Goal: Information Seeking & Learning: Learn about a topic

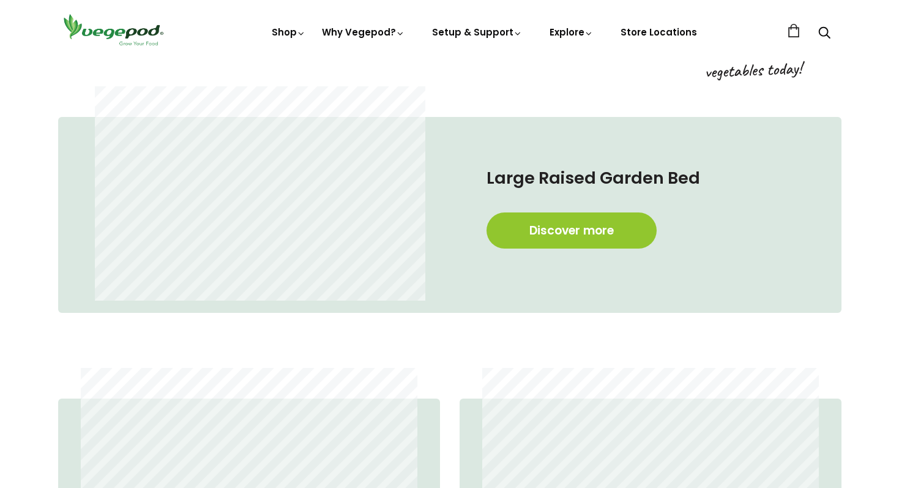
scroll to position [666, 0]
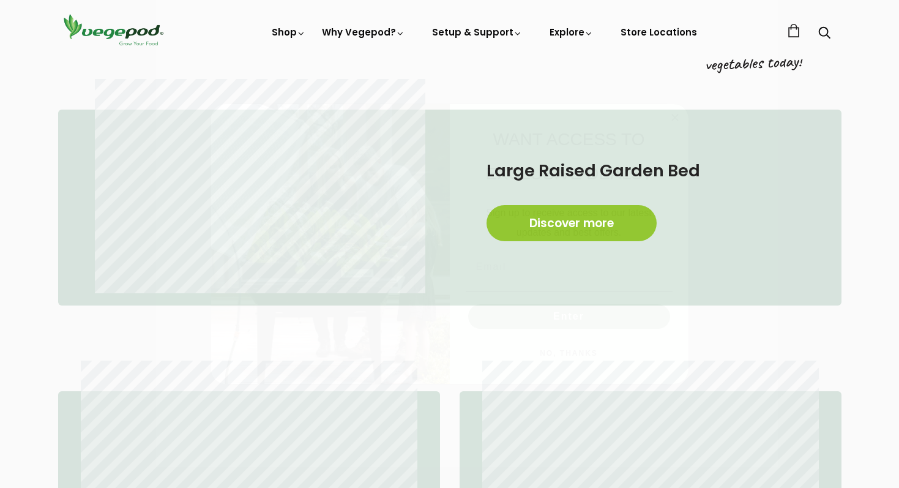
click at [675, 118] on icon "Close dialog" at bounding box center [675, 117] width 6 height 6
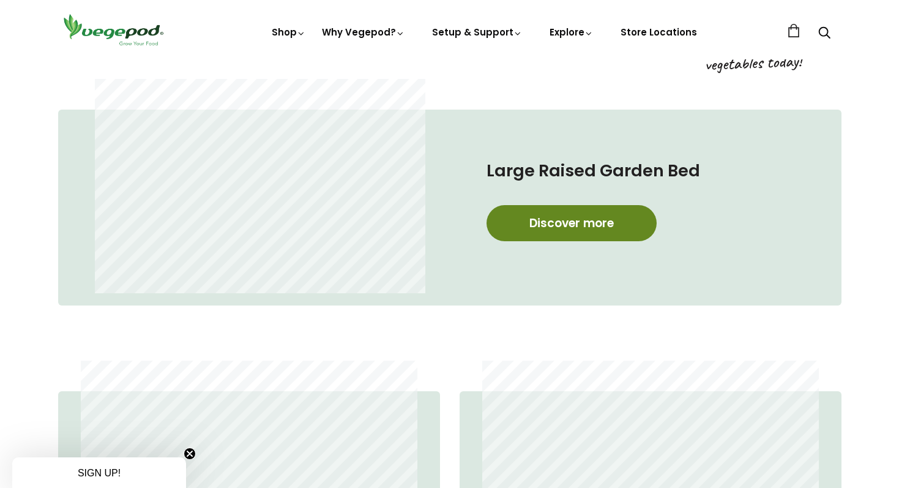
click at [558, 229] on link "Discover more" at bounding box center [571, 223] width 170 height 36
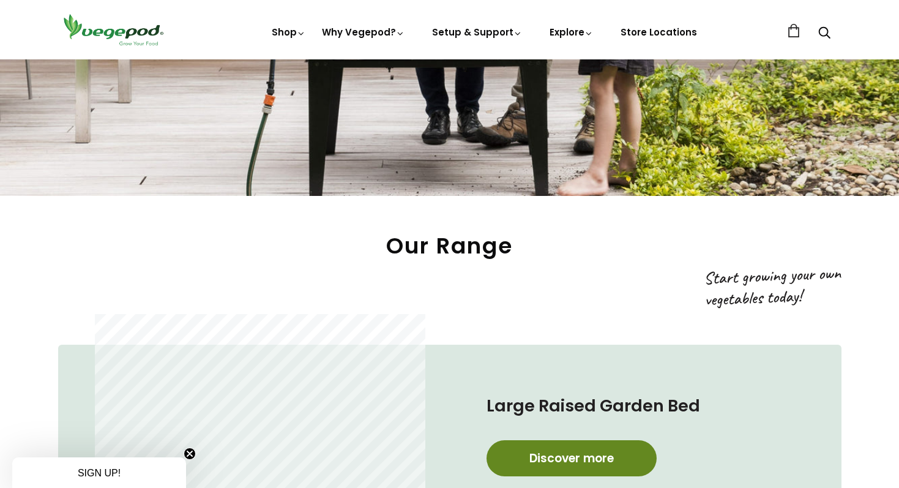
scroll to position [417, 0]
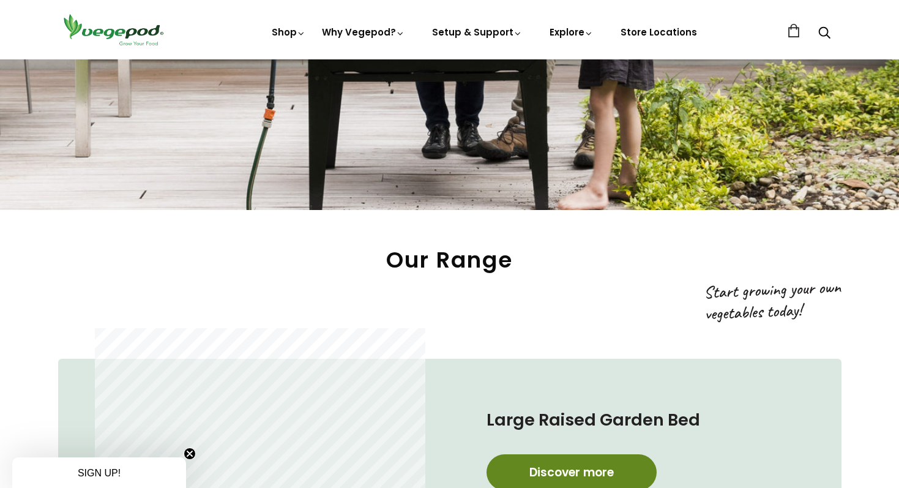
click at [588, 476] on link "Discover more" at bounding box center [571, 472] width 170 height 36
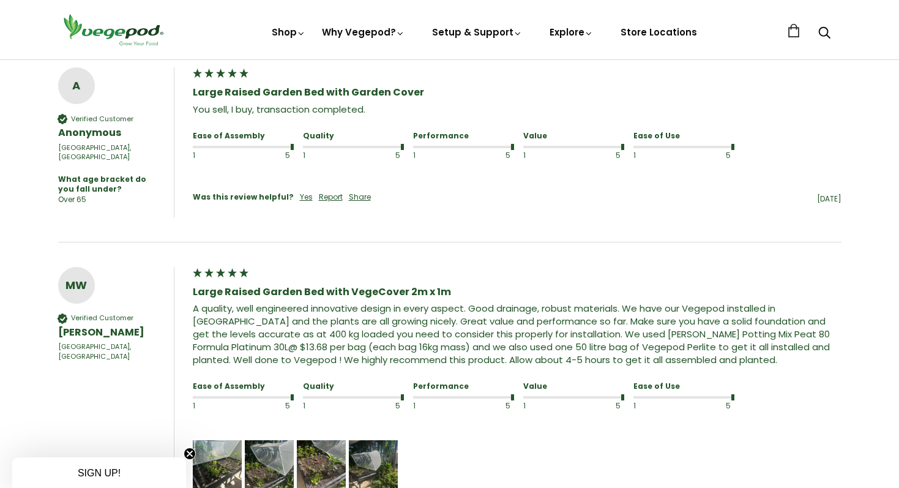
scroll to position [973, 0]
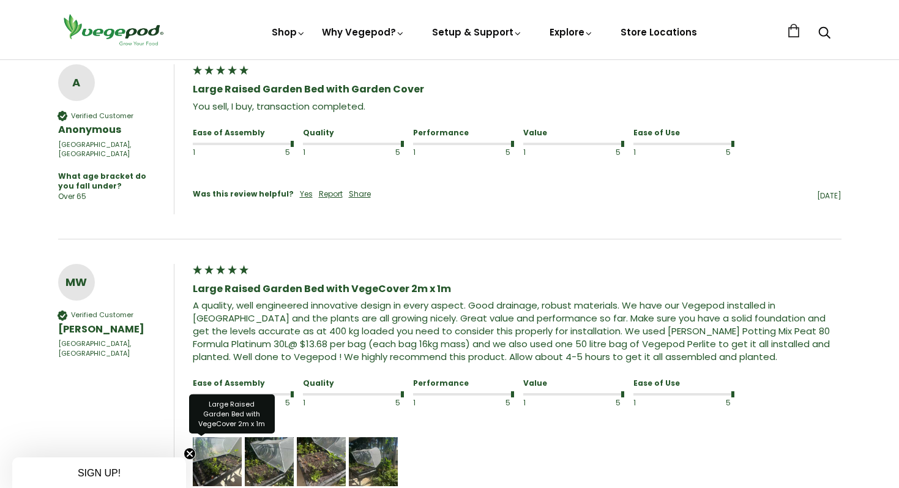
click at [218, 449] on img "Media uploaded by this customer." at bounding box center [217, 461] width 49 height 49
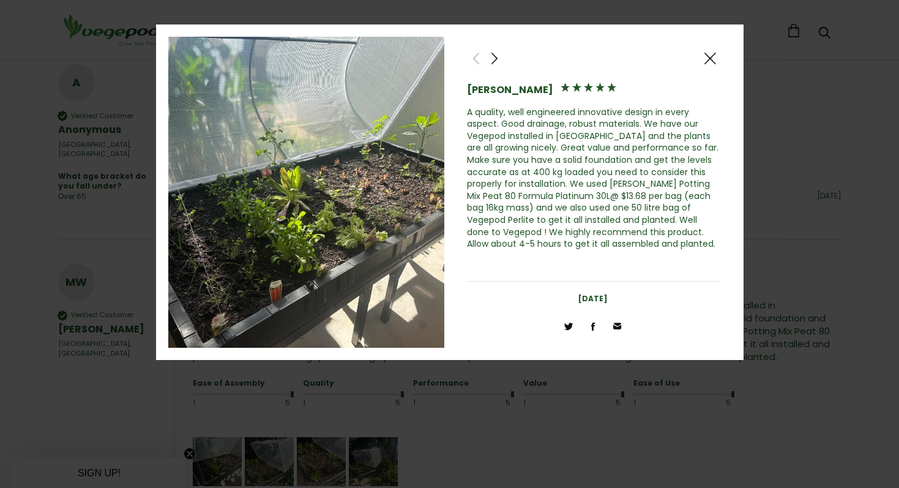
click at [494, 52] on span at bounding box center [494, 58] width 15 height 15
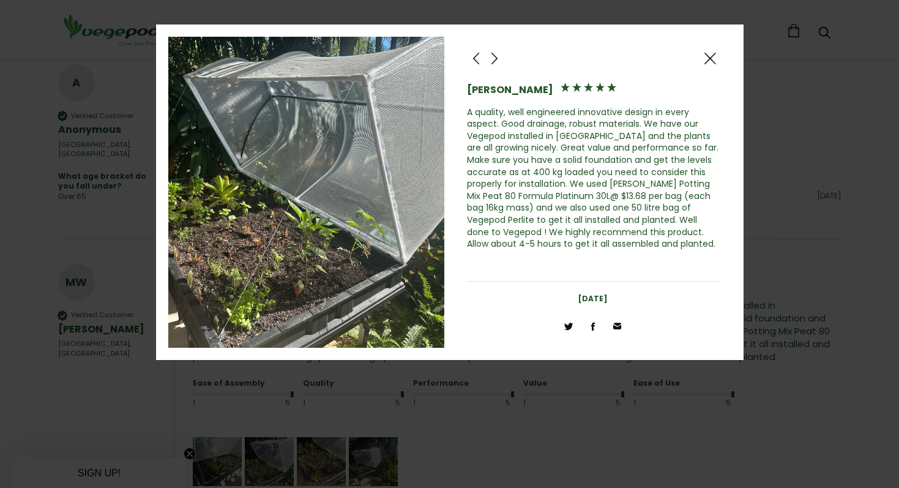
click at [494, 53] on span at bounding box center [494, 58] width 15 height 15
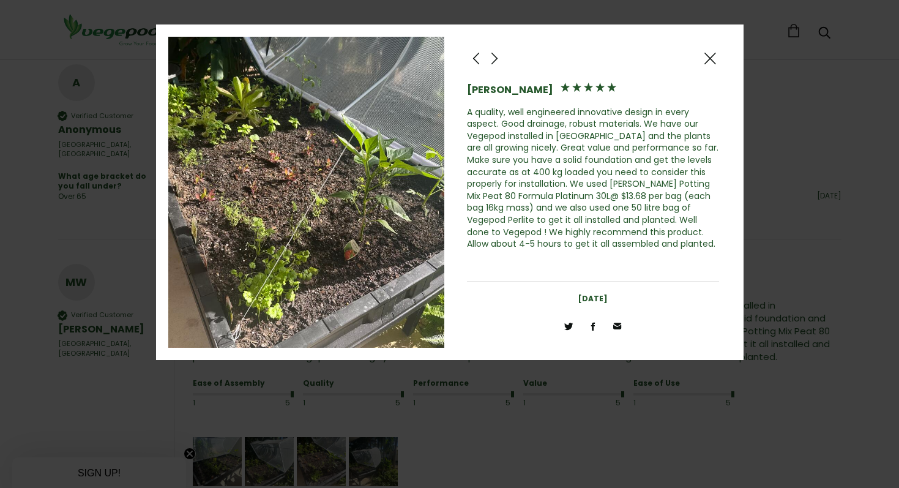
click at [494, 53] on span at bounding box center [494, 58] width 15 height 15
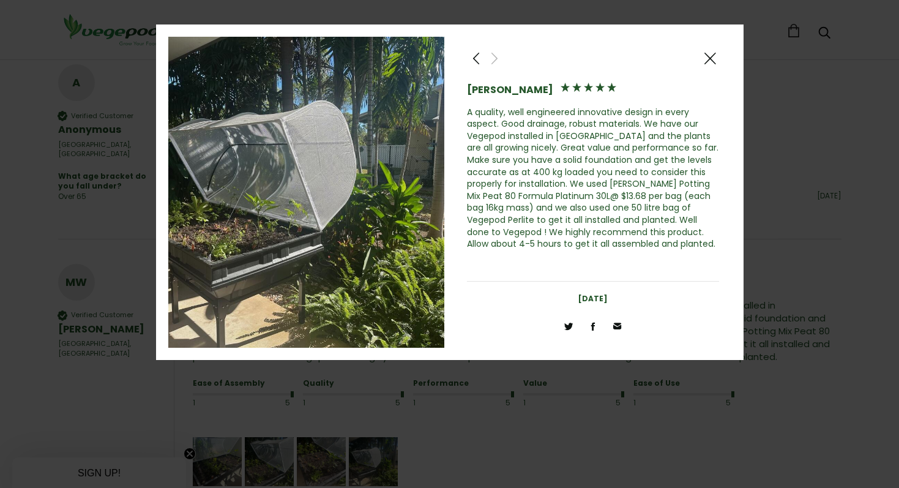
click at [494, 58] on span at bounding box center [494, 58] width 15 height 15
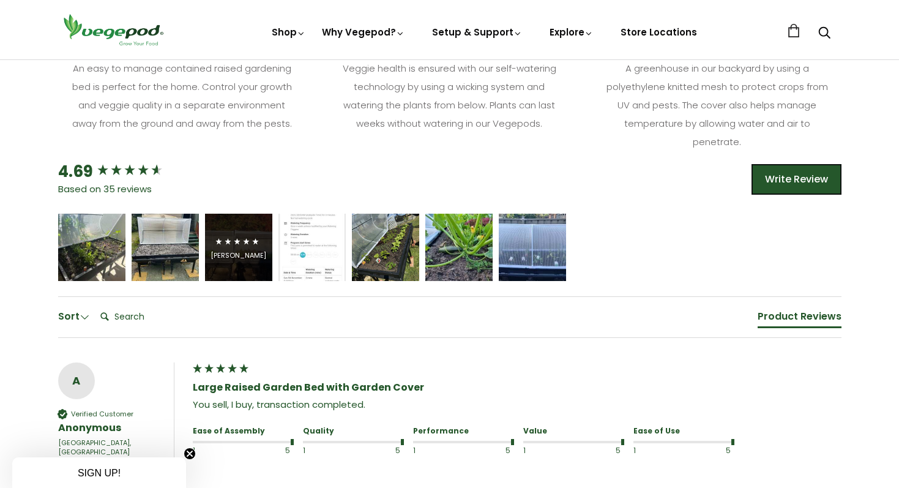
click at [221, 251] on div "Michael Naylor" at bounding box center [238, 255] width 56 height 9
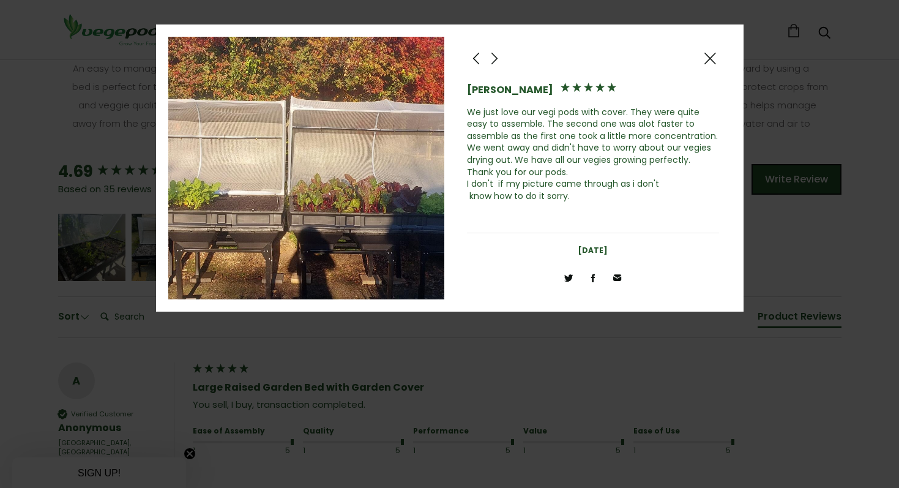
click at [709, 58] on span at bounding box center [709, 58] width 15 height 15
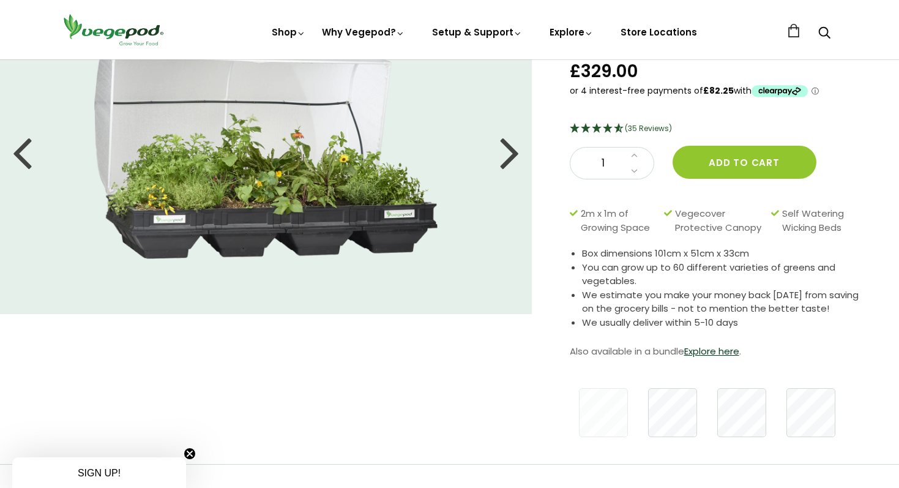
scroll to position [169, 0]
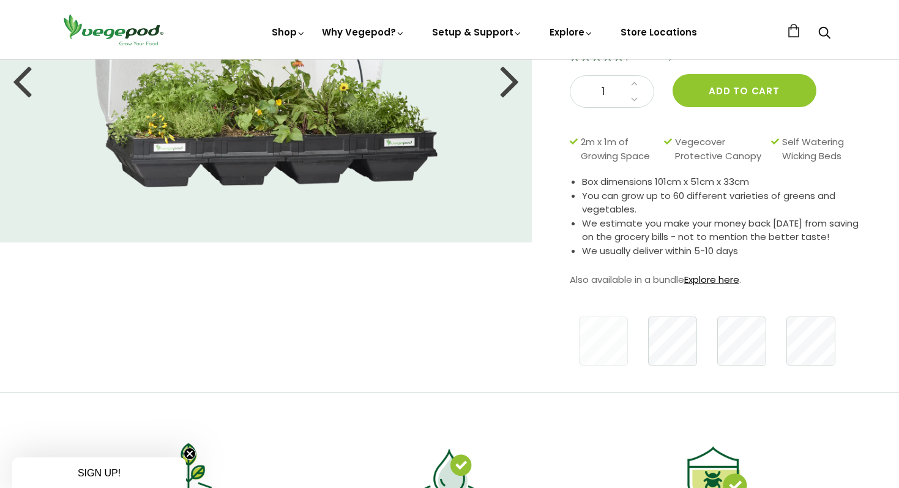
click at [721, 277] on link "Explore here" at bounding box center [711, 279] width 55 height 13
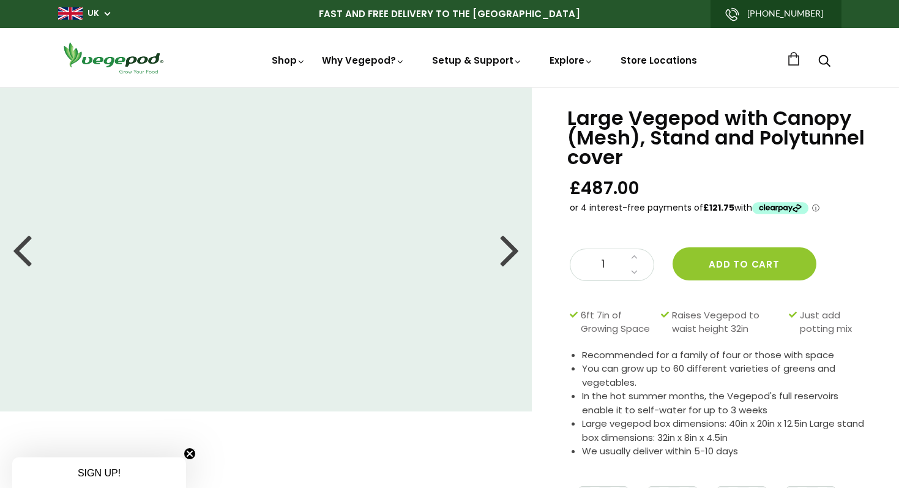
click at [851, 185] on div "Large Vegepod with Canopy (Mesh), Stand and Polytunnel cover £487.00" at bounding box center [718, 162] width 298 height 108
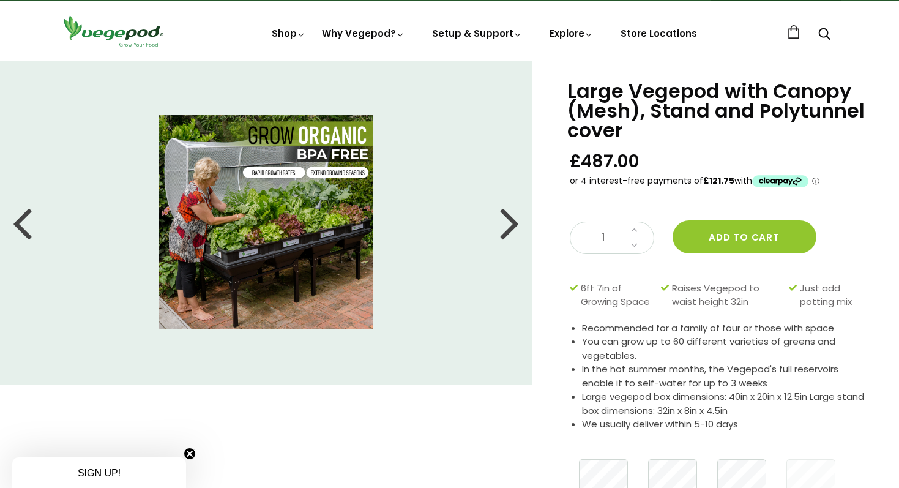
scroll to position [-2, 0]
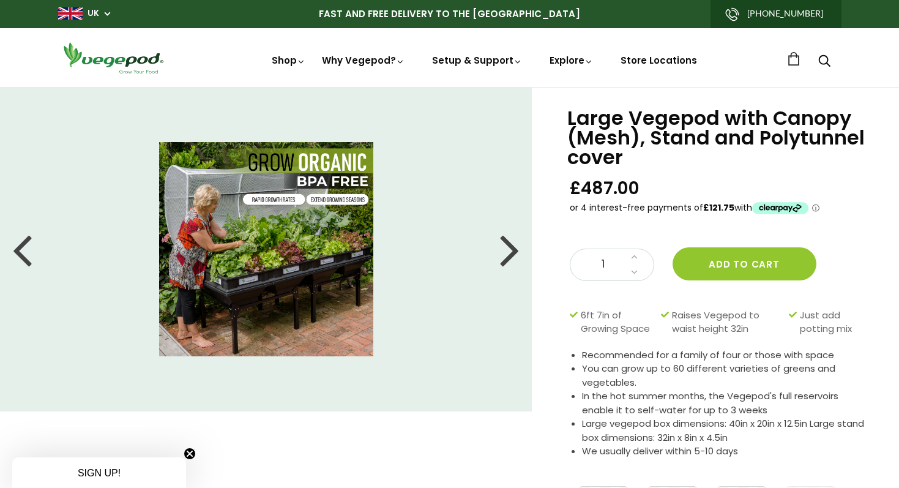
click at [512, 251] on div at bounding box center [510, 248] width 20 height 55
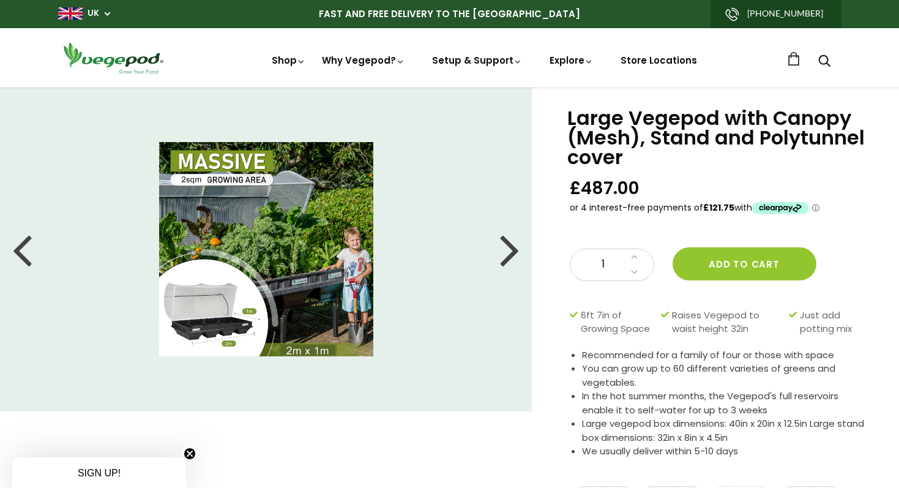
click at [512, 251] on div at bounding box center [510, 248] width 20 height 55
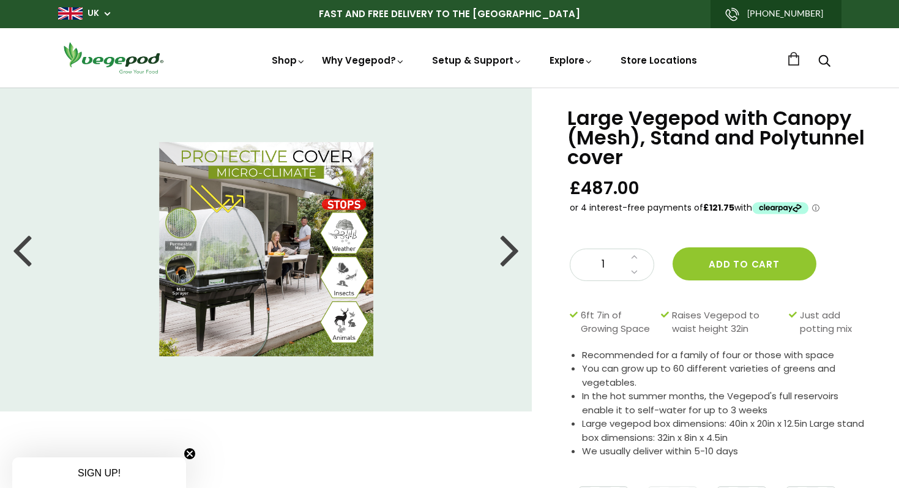
click at [512, 251] on div at bounding box center [510, 248] width 20 height 55
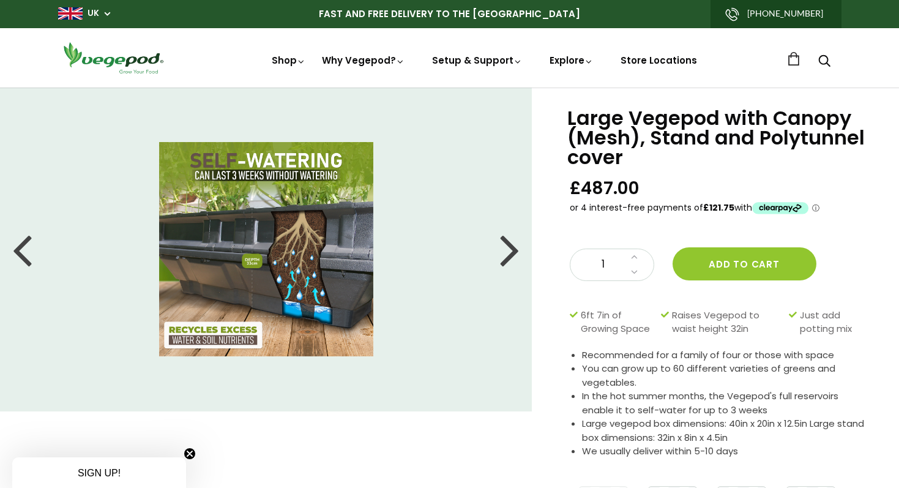
click at [512, 251] on div at bounding box center [510, 248] width 20 height 55
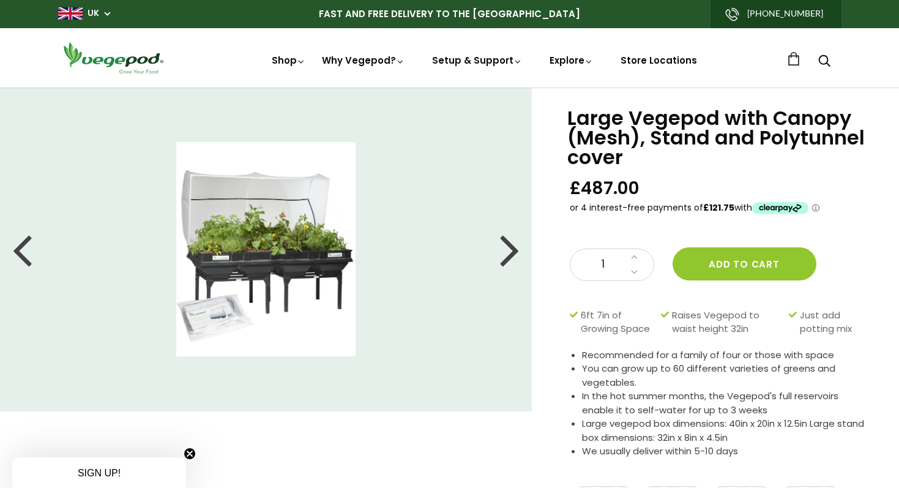
click at [512, 251] on div at bounding box center [510, 248] width 20 height 55
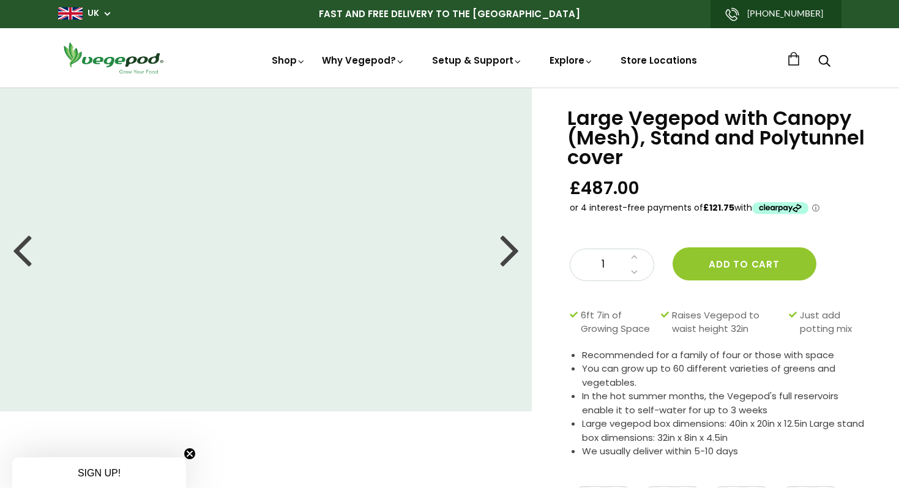
click at [512, 251] on div at bounding box center [510, 248] width 20 height 55
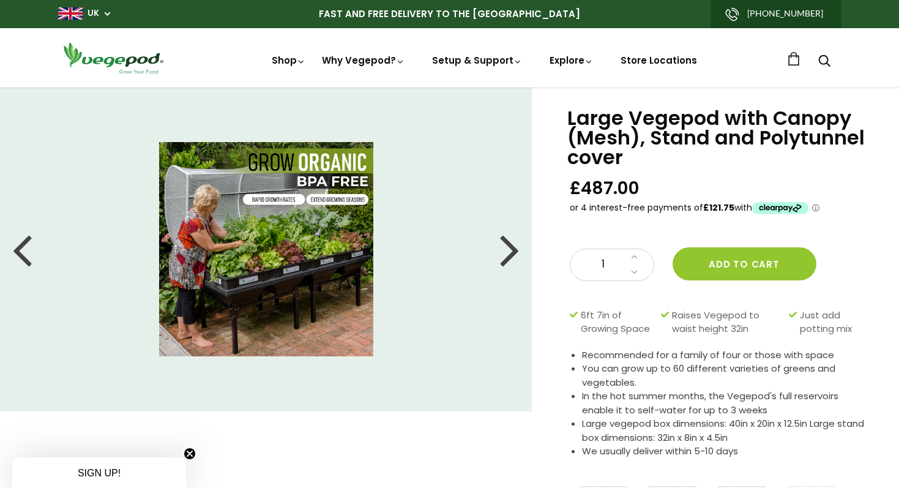
click at [512, 251] on div at bounding box center [510, 248] width 20 height 55
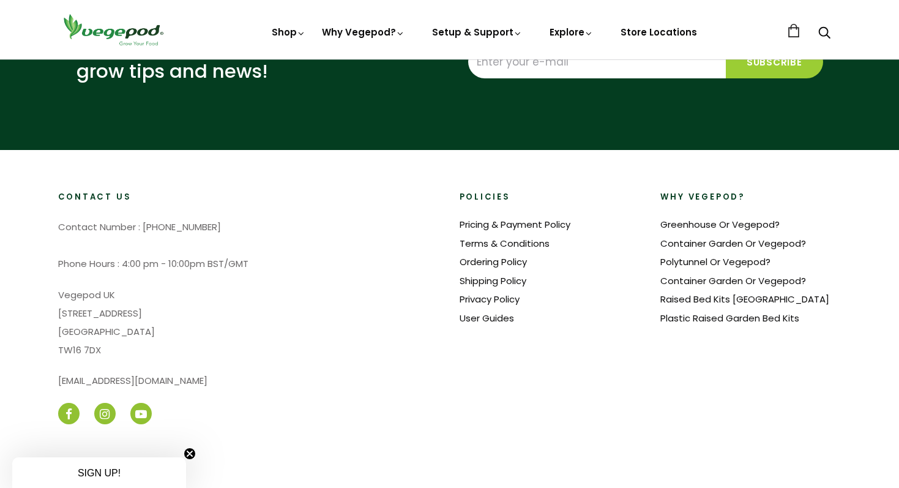
scroll to position [1156, 0]
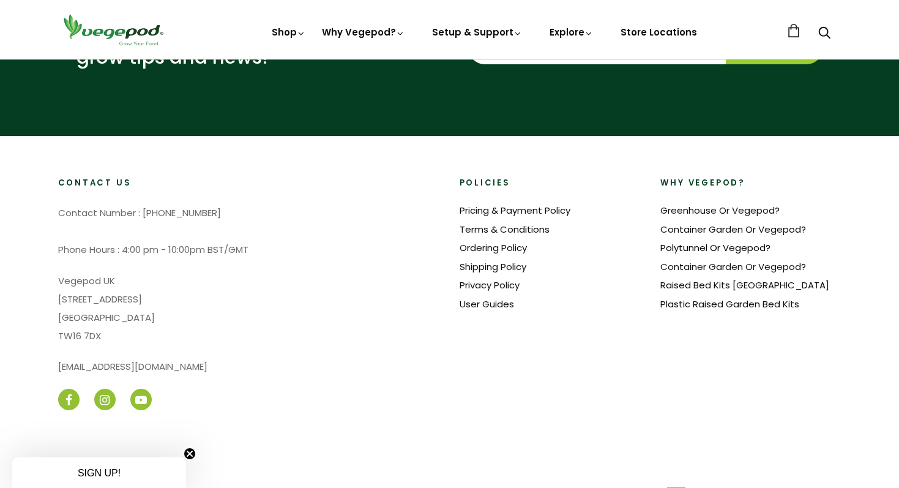
click at [727, 241] on link "Polytunnel Or Vegepod?" at bounding box center [715, 247] width 110 height 13
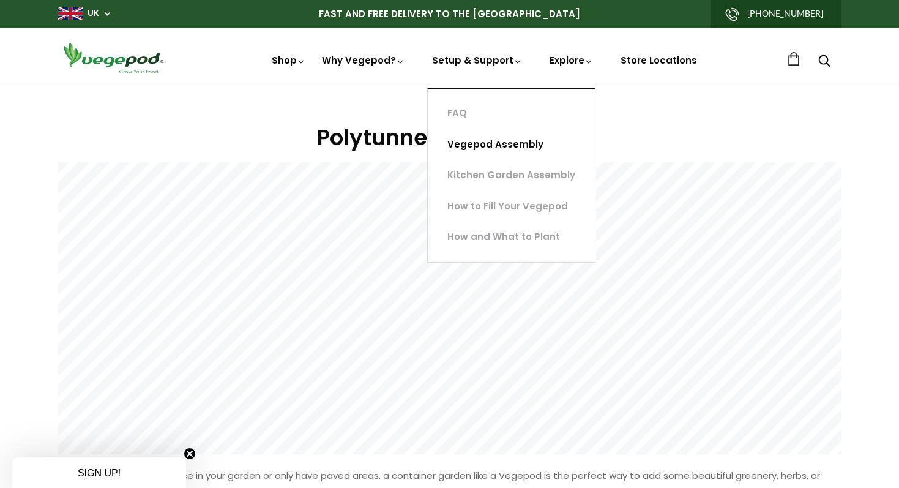
click at [512, 143] on link "Vegepod Assembly" at bounding box center [511, 144] width 167 height 31
